Goal: Information Seeking & Learning: Learn about a topic

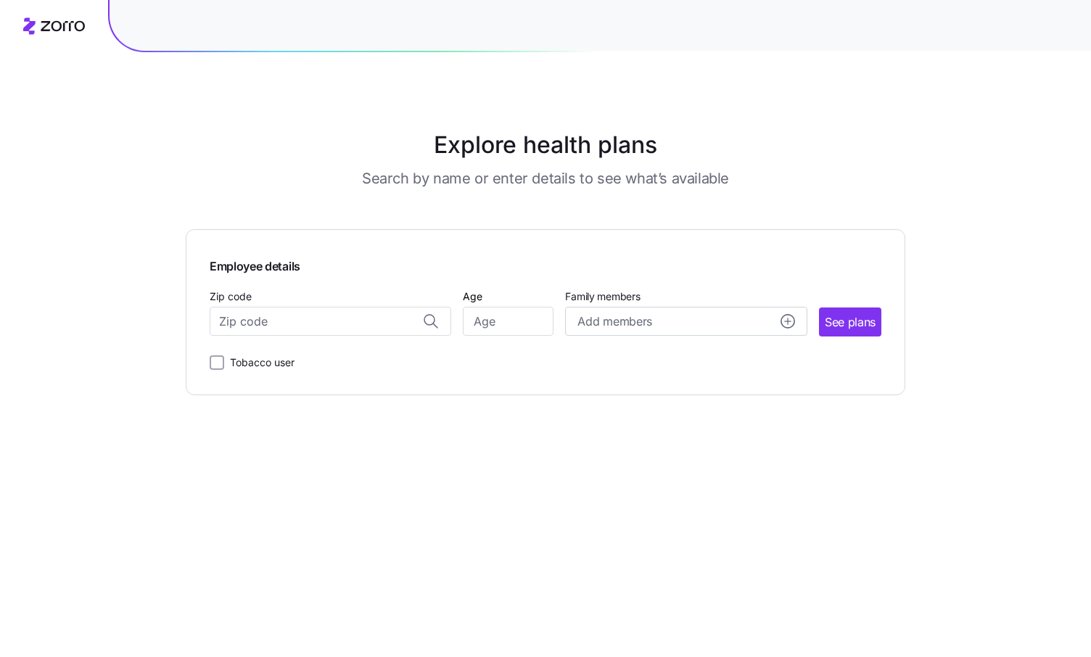
click at [576, 472] on main "Explore health plans Search by name or enter details to see what’s available Em…" at bounding box center [546, 328] width 720 height 657
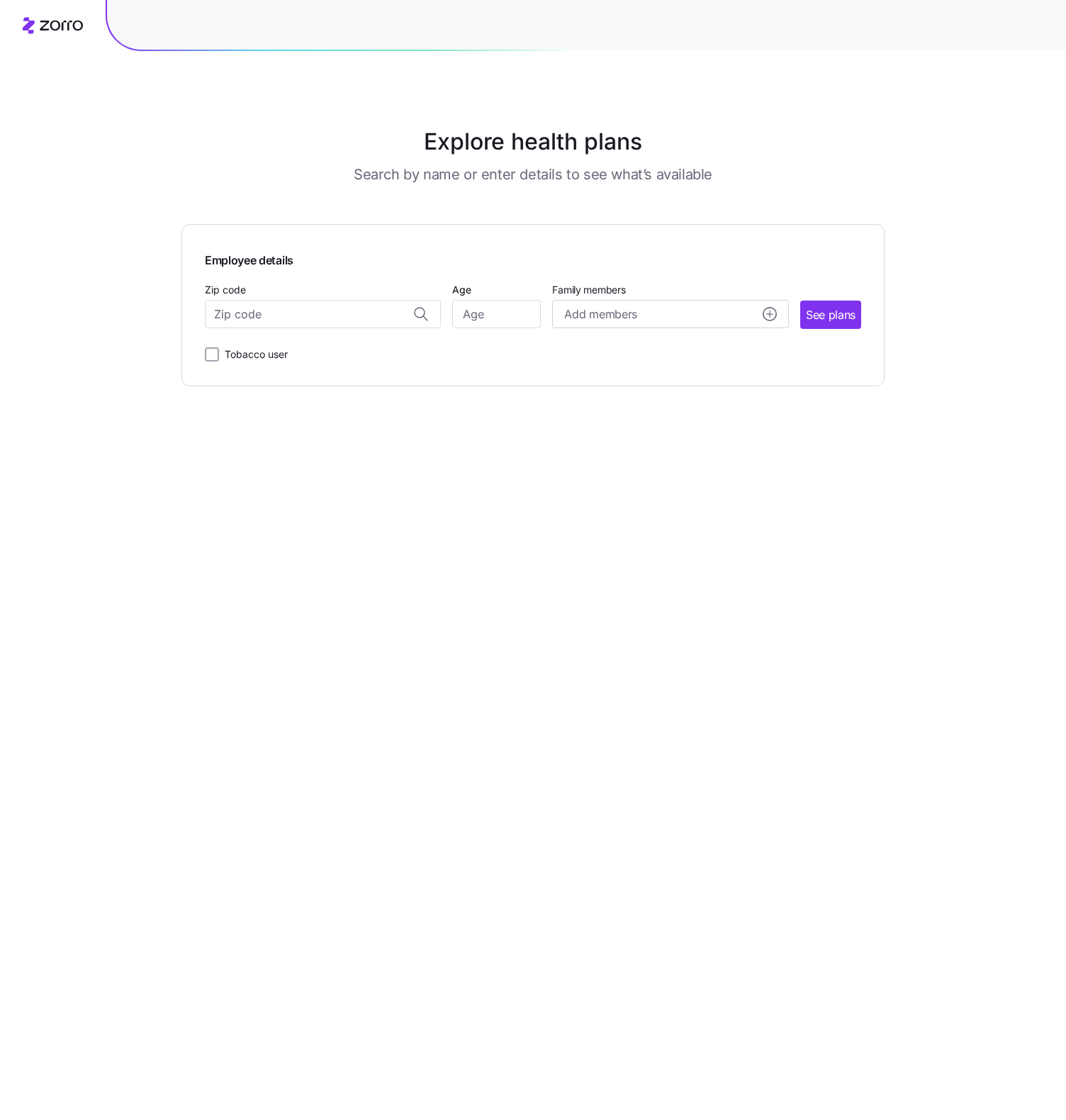
click at [587, 513] on main "Explore health plans Search by name or enter details to see what’s available Em…" at bounding box center [533, 560] width 704 height 1120
click at [788, 238] on div "Employee details Zip code Age Family members Add members See plans Tobacco user" at bounding box center [533, 305] width 704 height 162
click at [355, 4] on div at bounding box center [586, 24] width 959 height 50
click at [227, 453] on main "Explore health plans Search by name or enter details to see what’s available Em…" at bounding box center [533, 560] width 704 height 1120
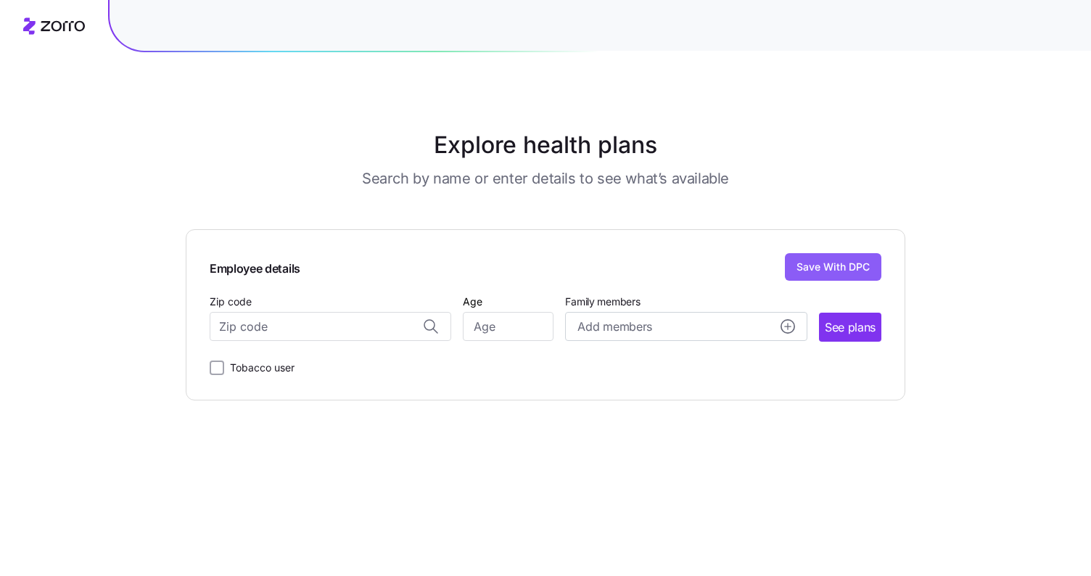
drag, startPoint x: 947, startPoint y: 414, endPoint x: 948, endPoint y: 407, distance: 7.3
click at [948, 413] on div "Explore health plans Search by name or enter details to see what’s available Em…" at bounding box center [545, 288] width 1091 height 576
click at [849, 265] on button "Save With DPC" at bounding box center [833, 267] width 96 height 28
click at [926, 122] on div "Explore health plans Search by name or enter details to see what’s available Em…" at bounding box center [545, 288] width 1091 height 576
click at [667, 489] on main "Explore health plans Search by name or enter details to see what’s available Em…" at bounding box center [546, 288] width 720 height 576
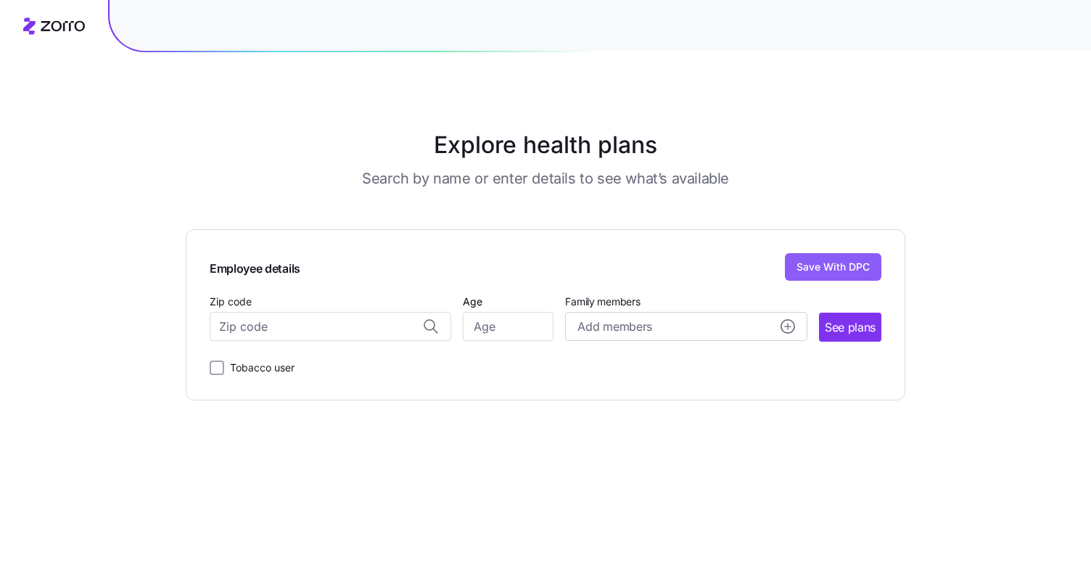
click at [976, 500] on div "Explore health plans Search by name or enter details to see what’s available Em…" at bounding box center [545, 288] width 1091 height 576
click at [856, 260] on button "Save With DPC" at bounding box center [833, 267] width 96 height 28
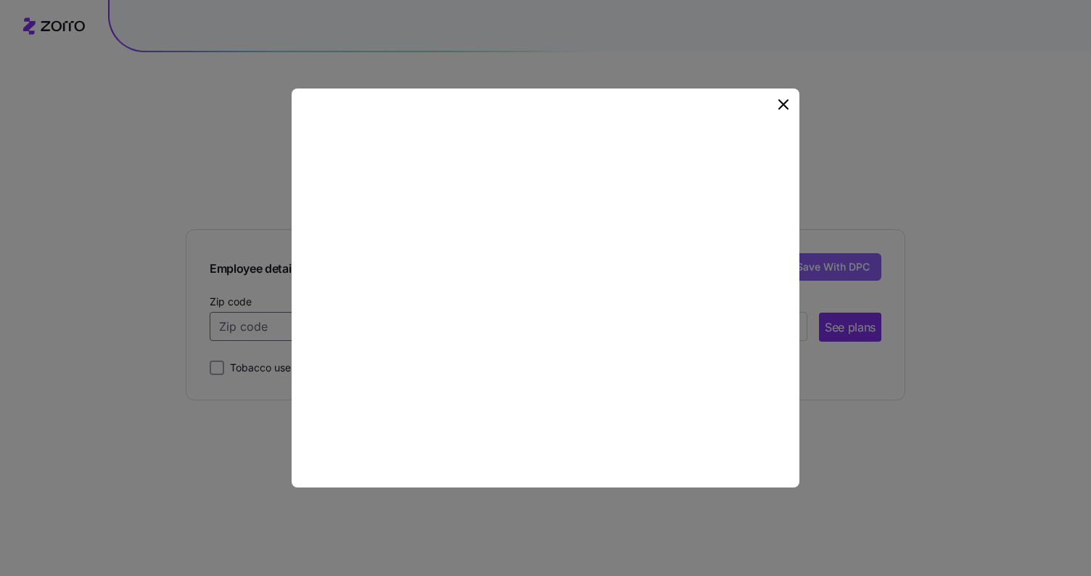
click at [870, 243] on div at bounding box center [545, 288] width 1091 height 576
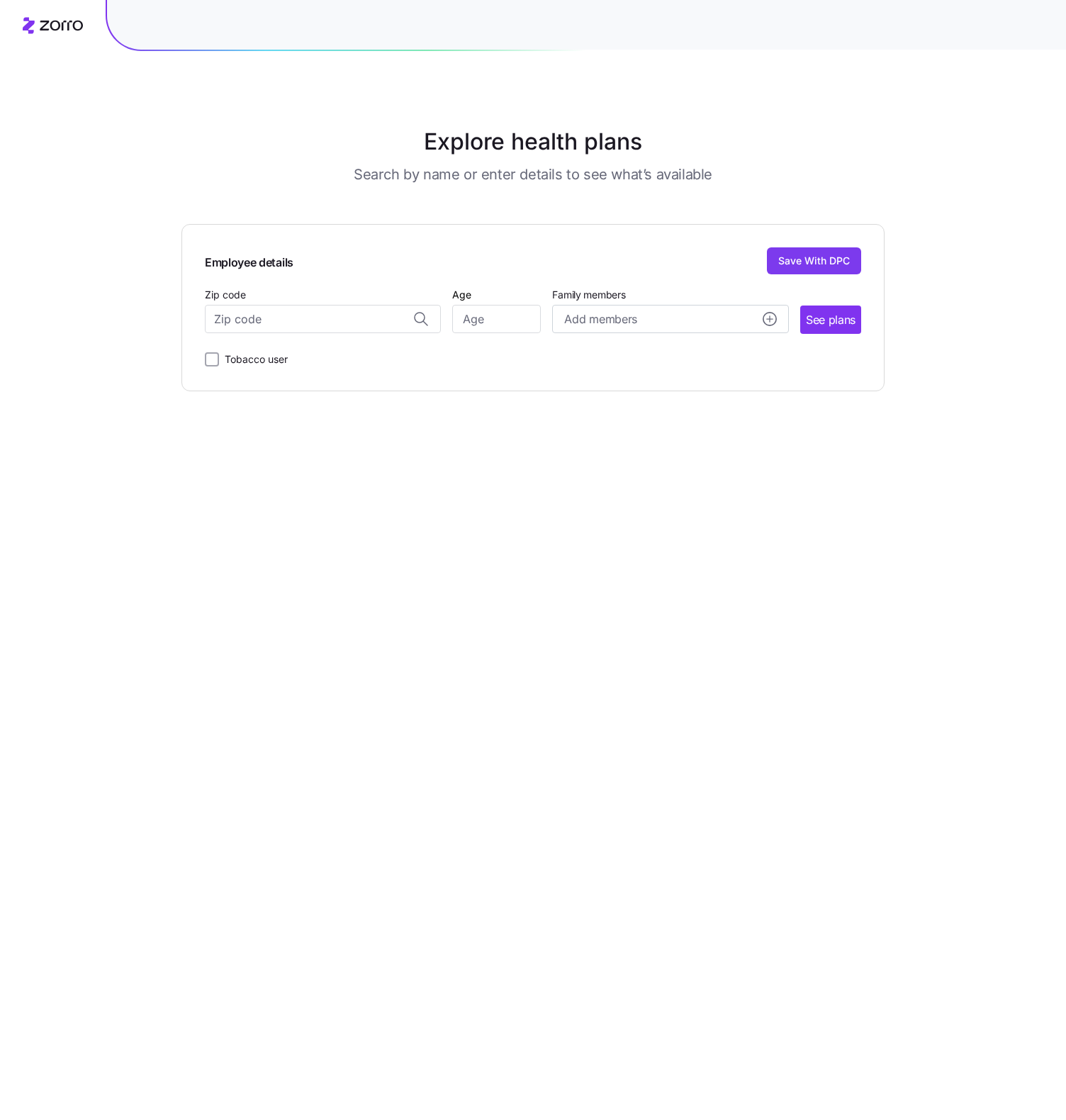
click at [776, 273] on button "Save With DPC" at bounding box center [814, 261] width 94 height 27
